Goal: Find contact information: Find contact information

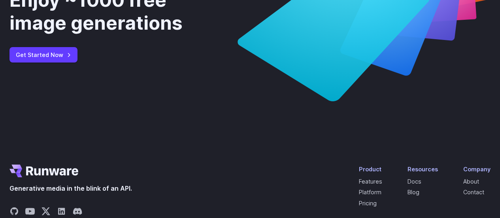
scroll to position [3155, 0]
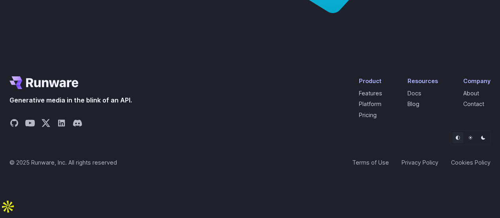
click at [470, 140] on icon "Light" at bounding box center [470, 137] width 5 height 5
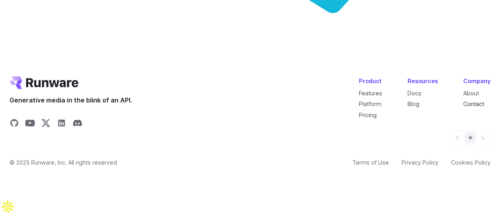
click at [479, 107] on link "Contact" at bounding box center [473, 103] width 21 height 7
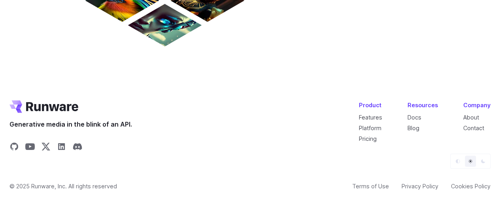
scroll to position [756, 0]
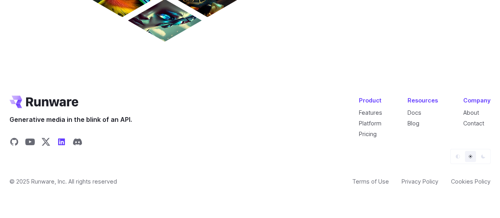
click at [60, 145] on icon "Share on LinkedIn" at bounding box center [61, 142] width 7 height 7
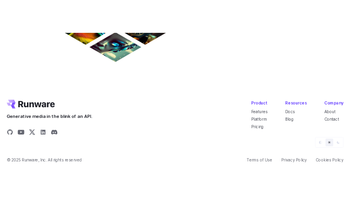
scroll to position [660, 0]
